Goal: Navigation & Orientation: Find specific page/section

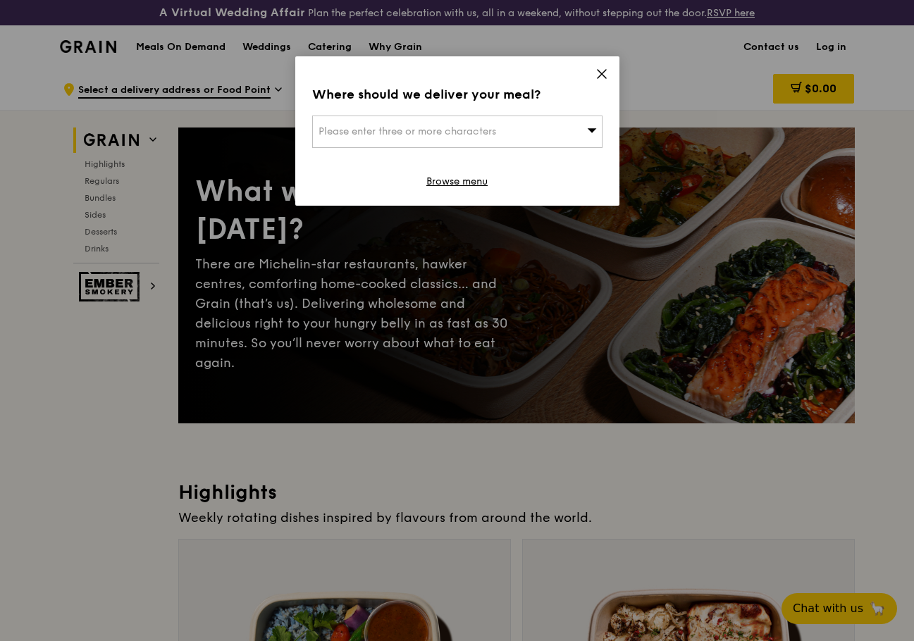
click at [600, 72] on icon at bounding box center [602, 74] width 8 height 8
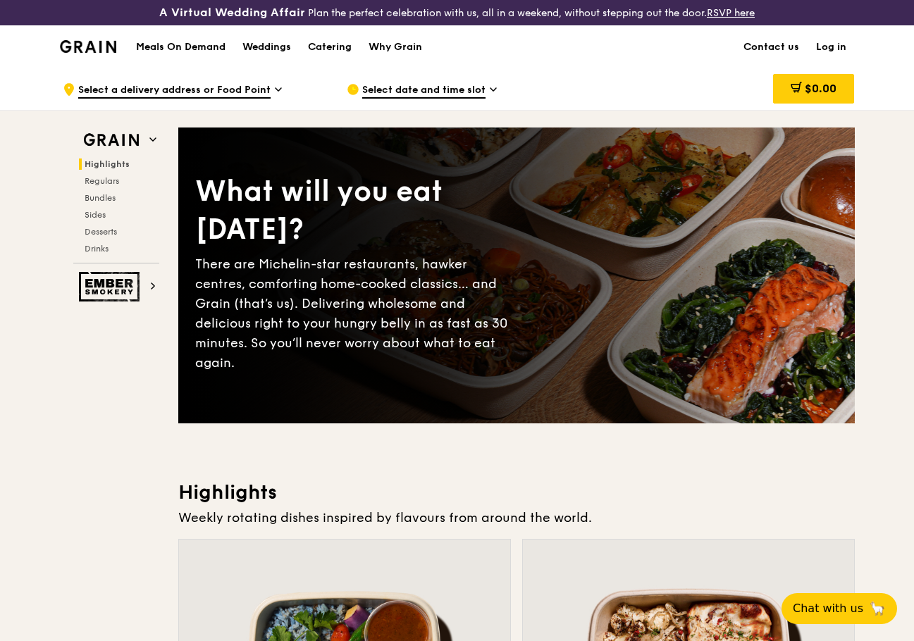
click at [197, 45] on h1 "Meals On Demand" at bounding box center [180, 47] width 89 height 14
click at [400, 49] on div "Why Grain" at bounding box center [396, 47] width 54 height 42
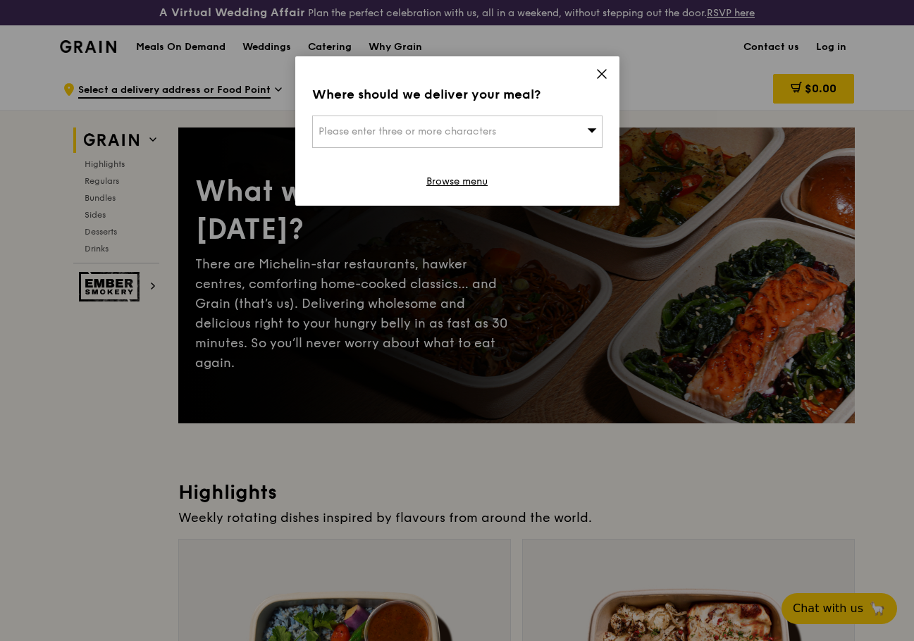
click at [596, 77] on icon at bounding box center [601, 74] width 13 height 13
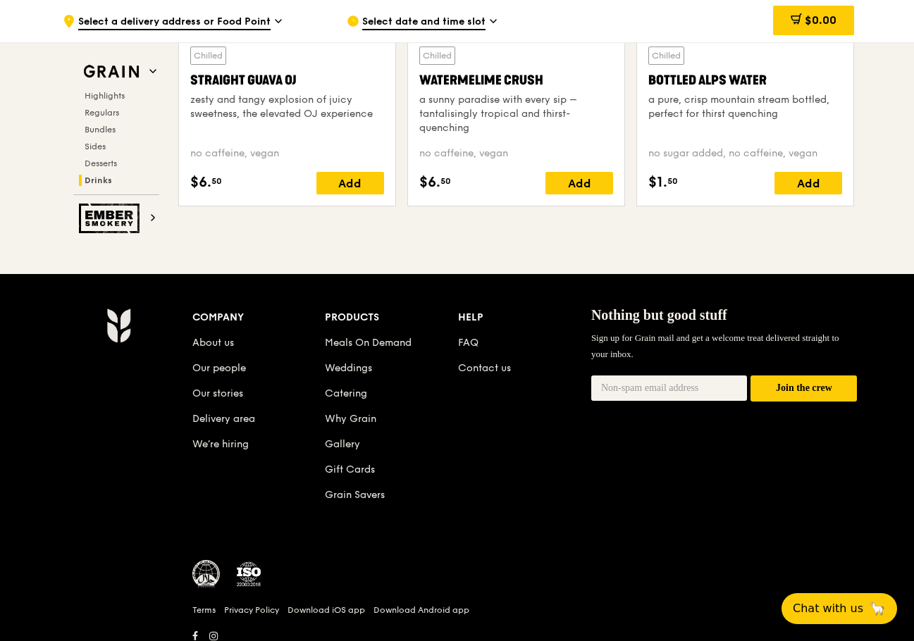
scroll to position [5864, 0]
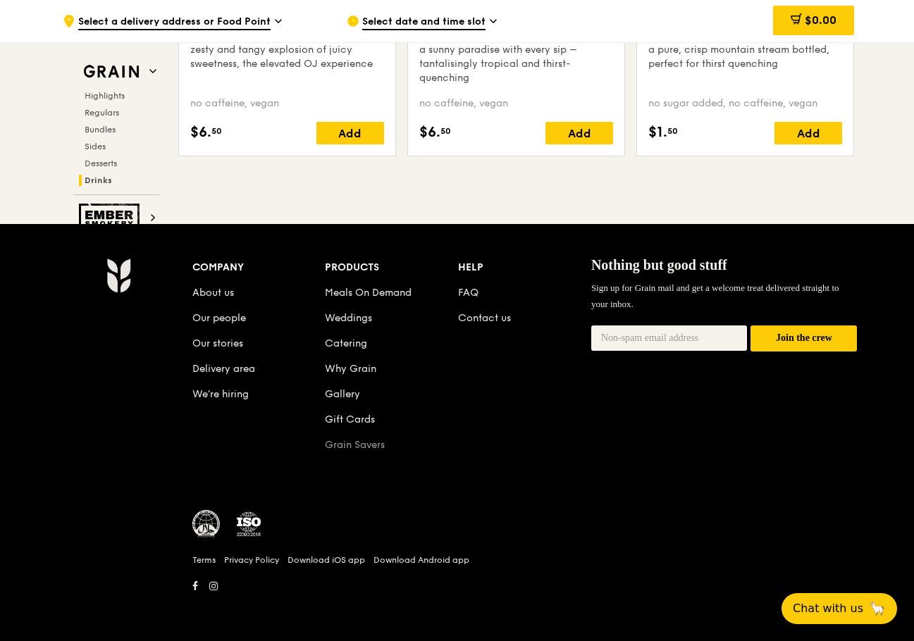
click at [342, 447] on link "Grain Savers" at bounding box center [355, 445] width 60 height 12
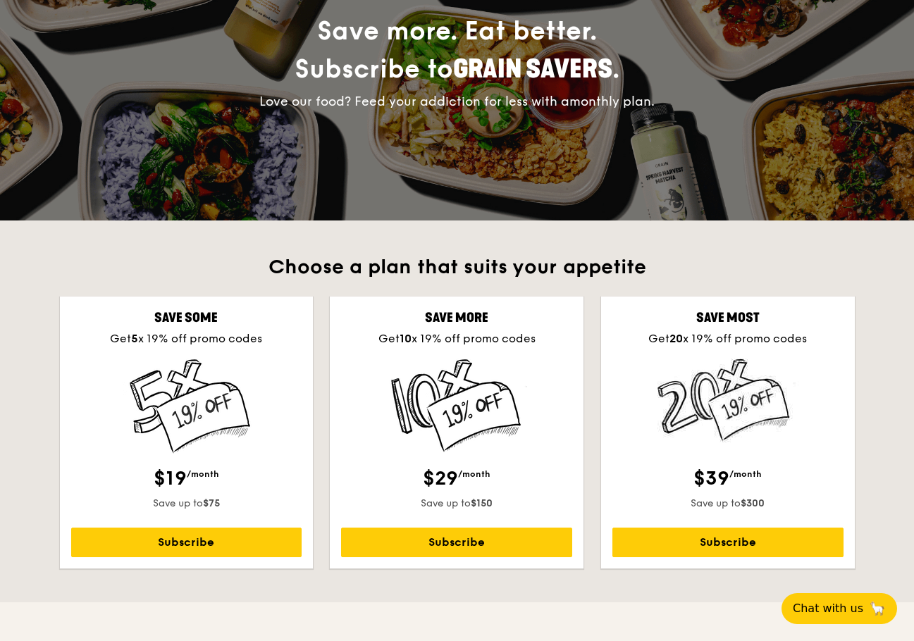
scroll to position [423, 0]
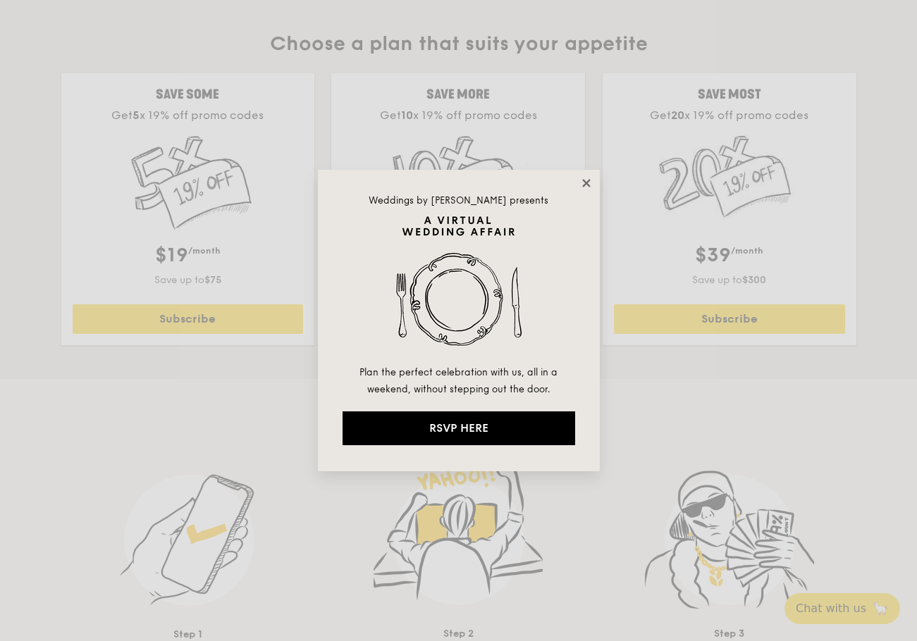
click at [586, 182] on icon at bounding box center [586, 183] width 8 height 8
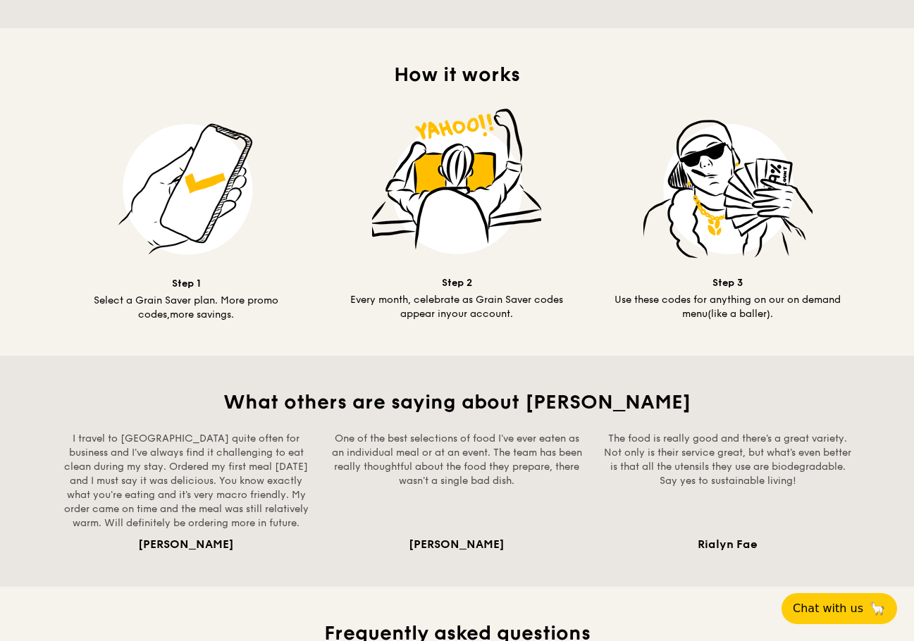
scroll to position [775, 0]
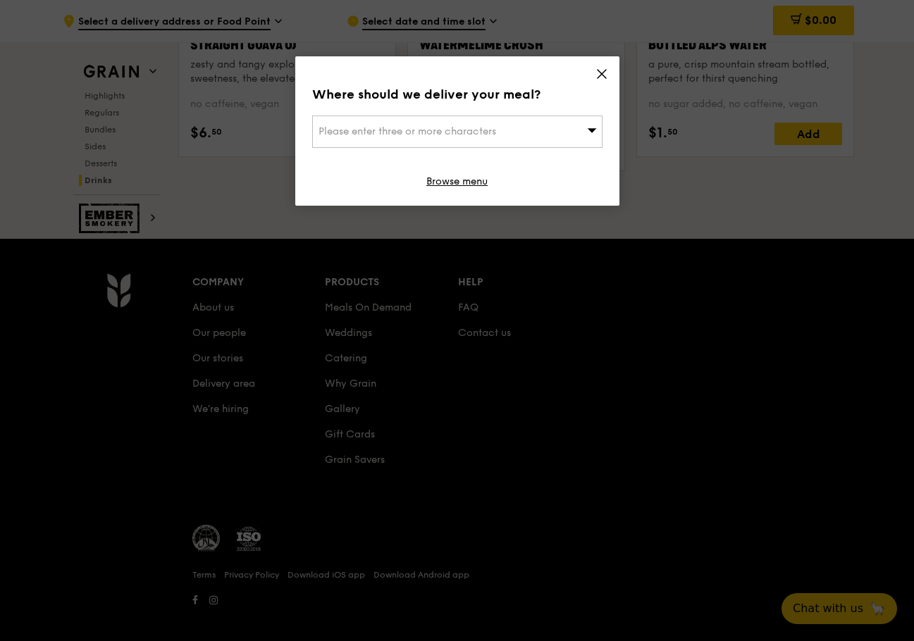
scroll to position [5863, 0]
